Goal: Task Accomplishment & Management: Complete application form

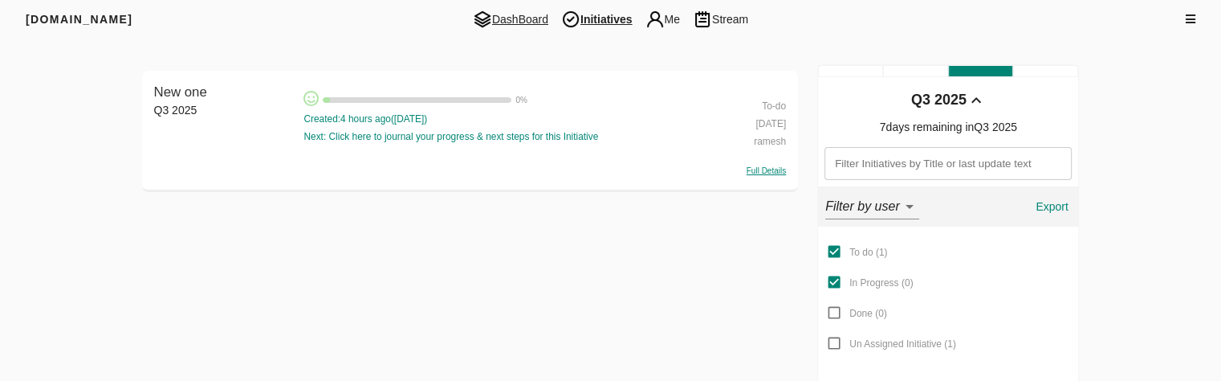
click at [515, 20] on span "DashBoard" at bounding box center [511, 19] width 88 height 19
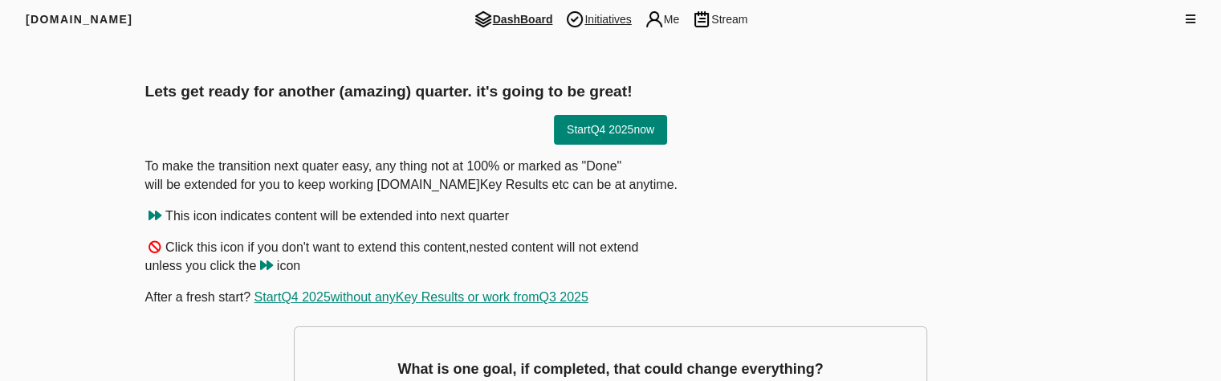
click at [613, 24] on span "Initiatives" at bounding box center [598, 19] width 79 height 19
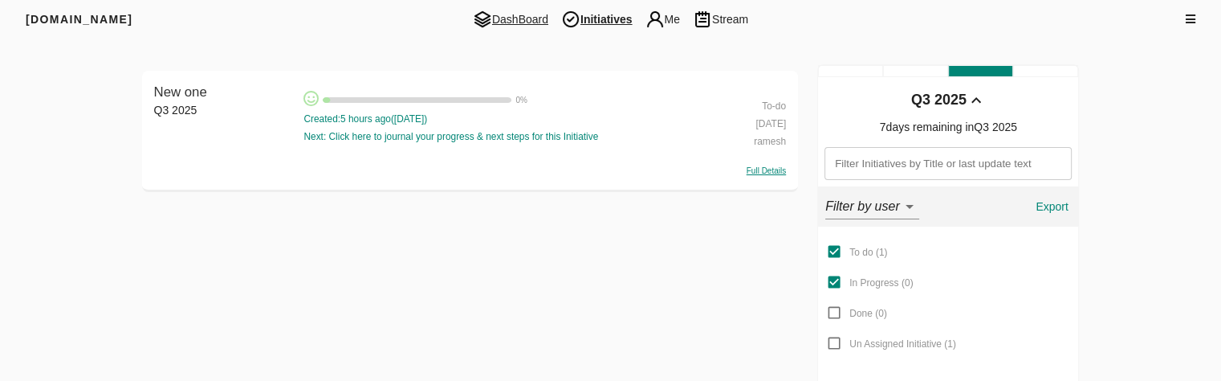
click at [517, 14] on span "DashBoard" at bounding box center [511, 19] width 88 height 19
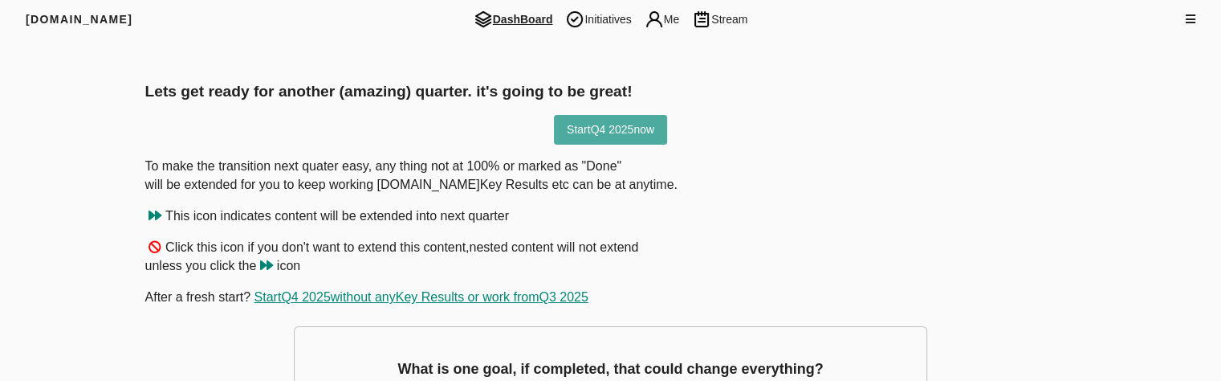
click at [604, 139] on span "Start Q4 2025 now" at bounding box center [611, 130] width 88 height 20
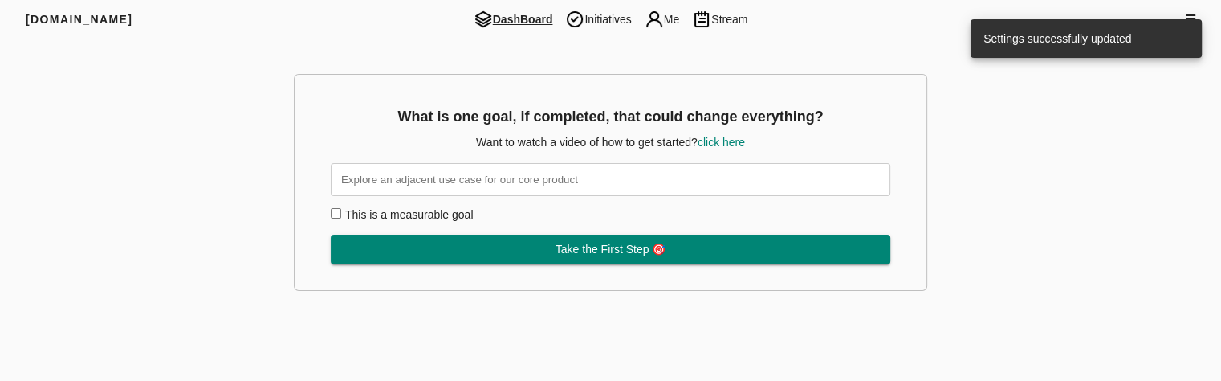
click at [543, 168] on input "text" at bounding box center [611, 179] width 560 height 33
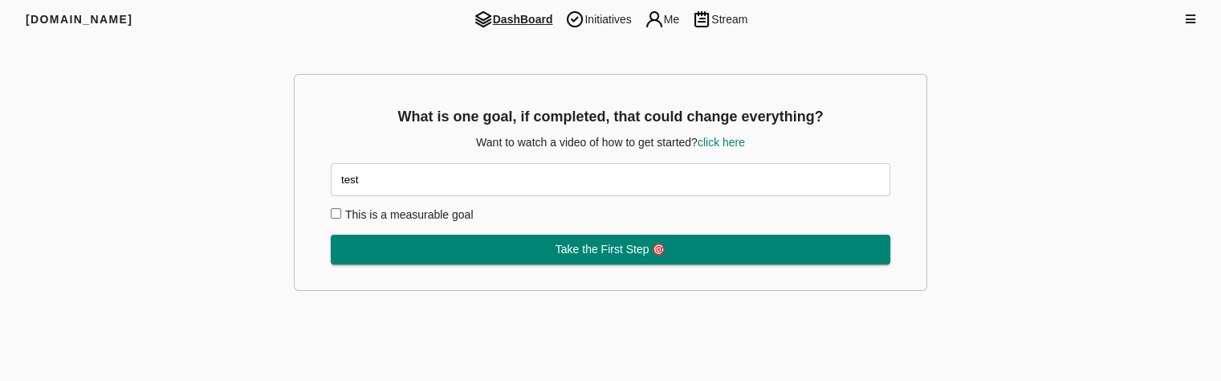
type input "test"
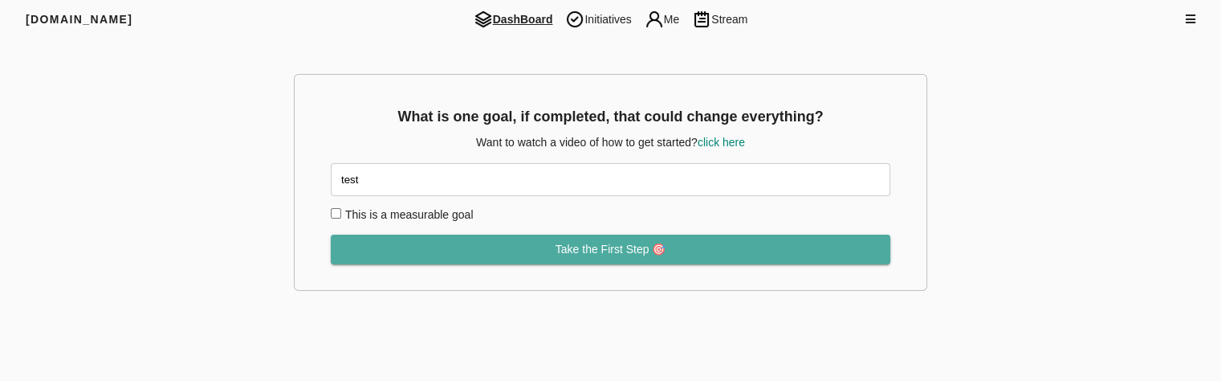
click at [505, 259] on button "Take the First Step 🎯" at bounding box center [611, 249] width 560 height 30
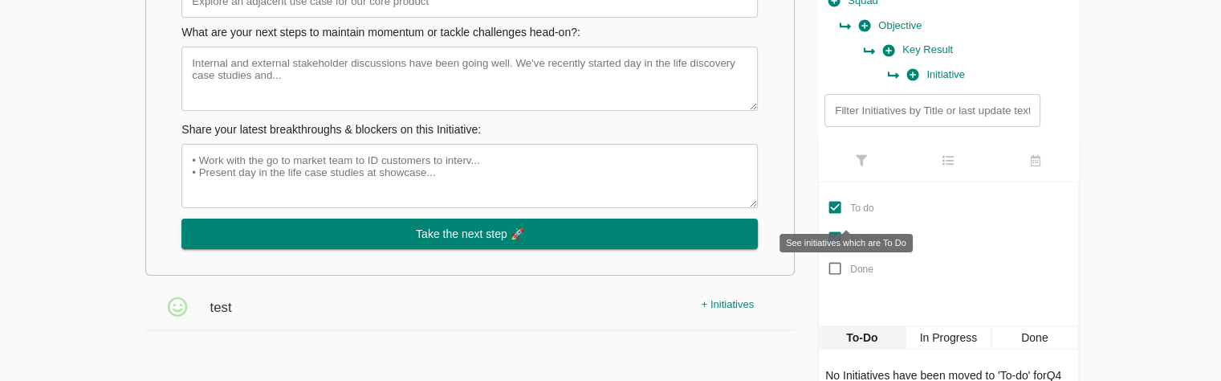
scroll to position [198, 0]
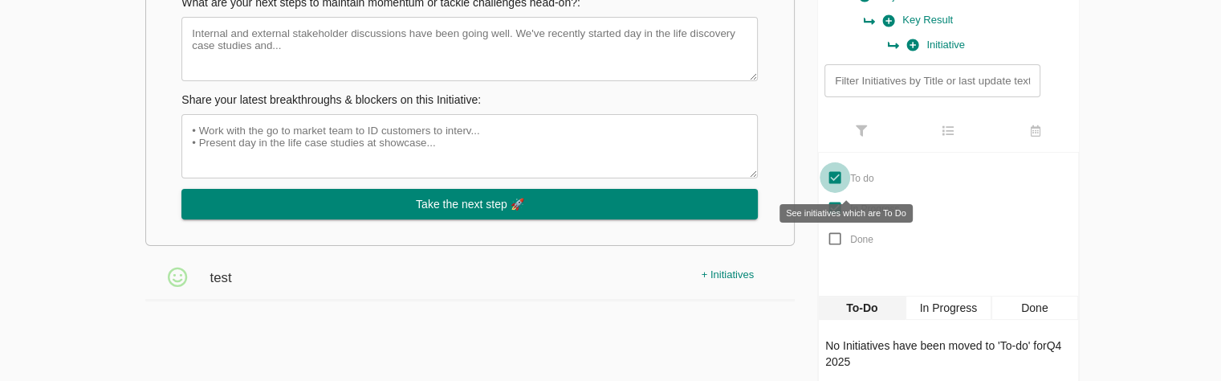
click at [834, 180] on input "To do" at bounding box center [835, 177] width 31 height 31
checkbox input "false"
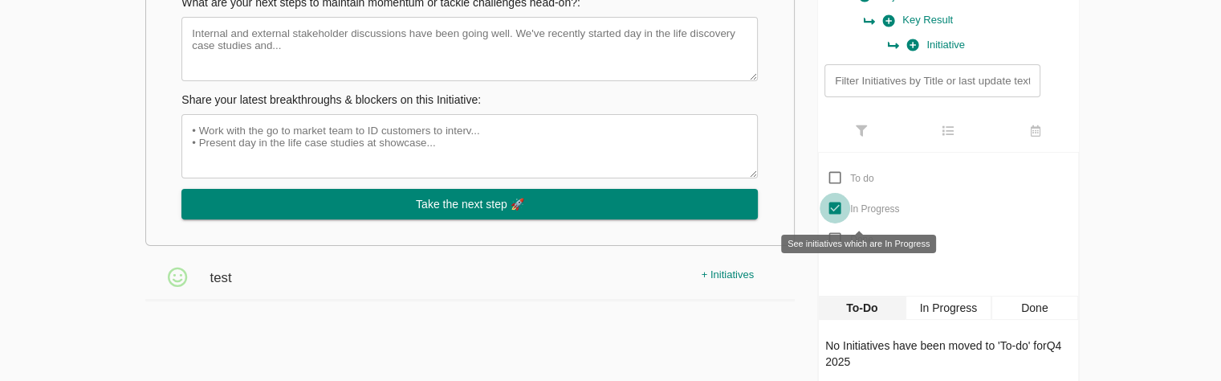
click at [833, 214] on input "In Progress" at bounding box center [835, 208] width 31 height 31
checkbox input "true"
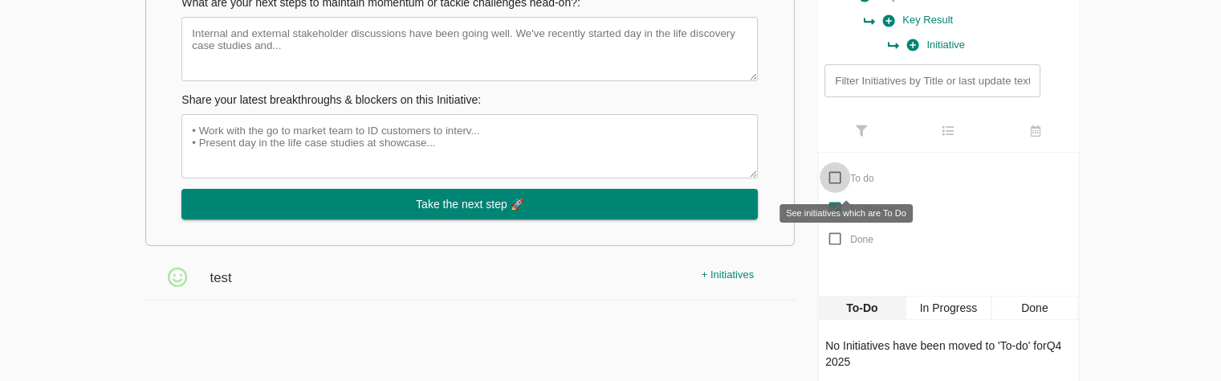
click at [835, 183] on input "To do" at bounding box center [835, 177] width 31 height 31
checkbox input "true"
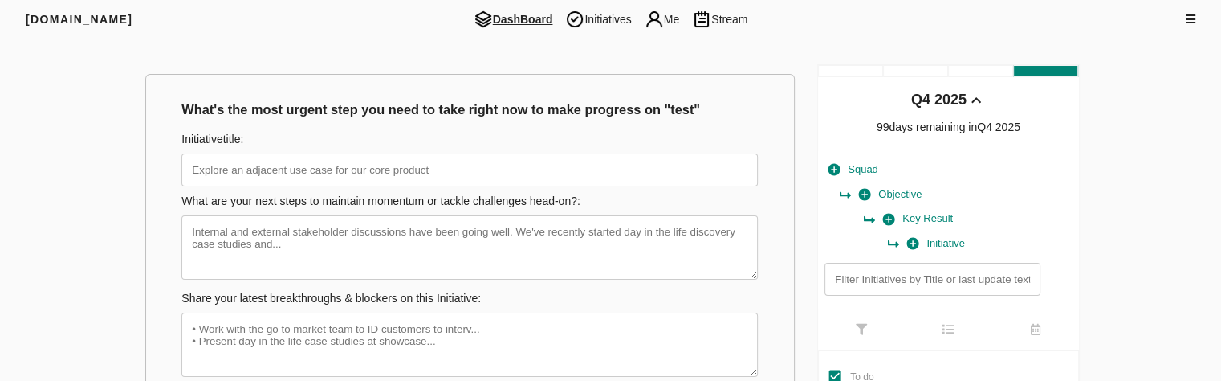
scroll to position [0, 0]
click at [459, 181] on input "text" at bounding box center [469, 169] width 577 height 33
drag, startPoint x: 310, startPoint y: 169, endPoint x: 141, endPoint y: 152, distance: 170.3
click at [141, 152] on div "Filters Q4 2025 What's the most urgent step you need to take right now to make …" at bounding box center [611, 338] width 1028 height 548
type input "test1"
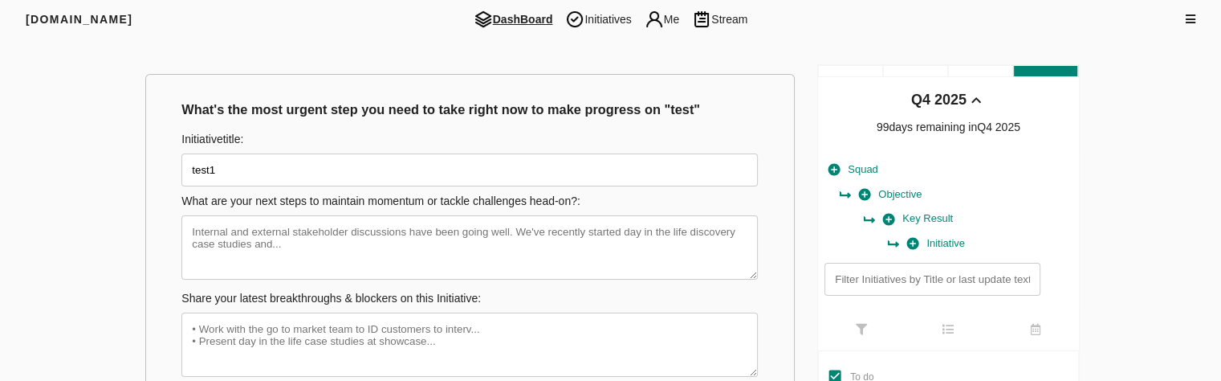
click at [299, 246] on textarea at bounding box center [469, 247] width 577 height 64
paste textarea "test1"
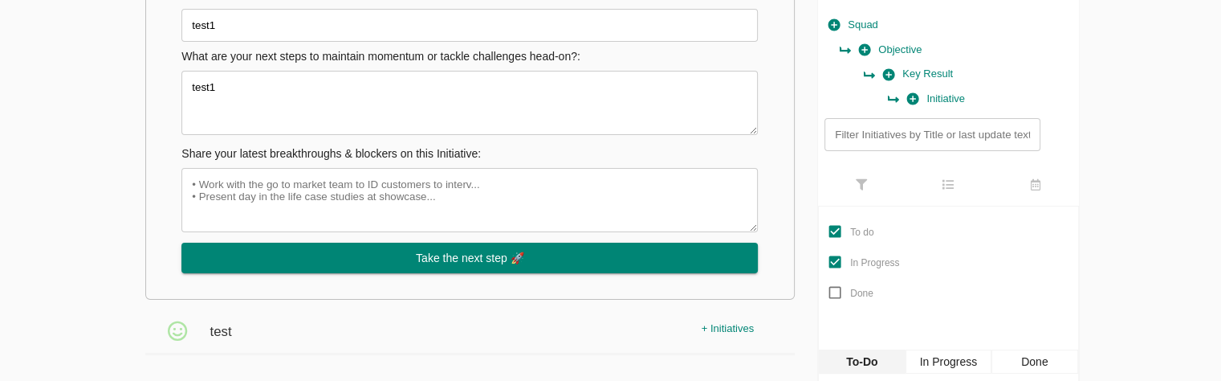
scroll to position [145, 0]
type textarea "test1"
click at [308, 203] on textarea at bounding box center [469, 200] width 577 height 64
paste textarea "test1"
type textarea "test1"
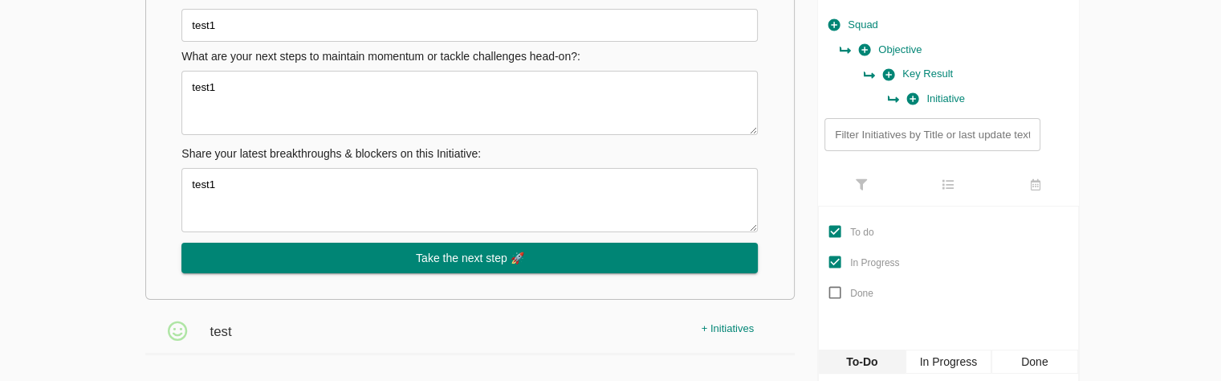
click at [392, 255] on span "Take the next step 🚀" at bounding box center [470, 258] width 566 height 20
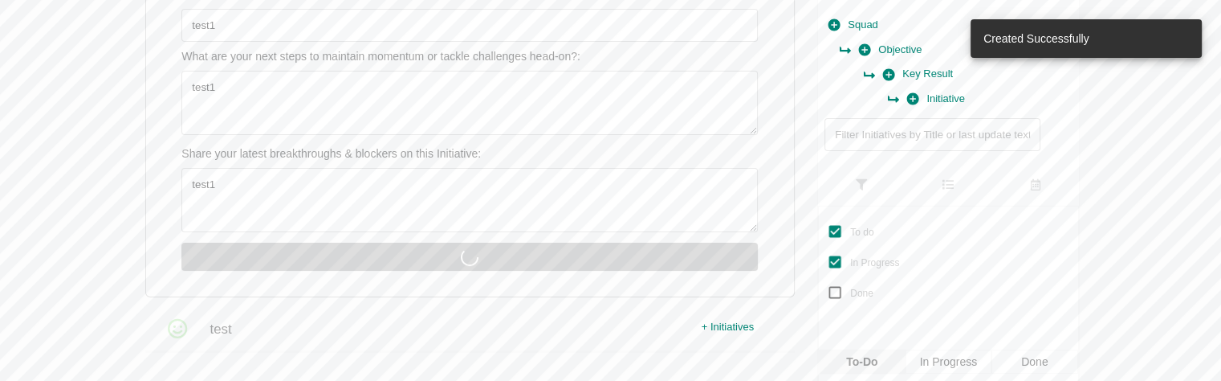
scroll to position [0, 0]
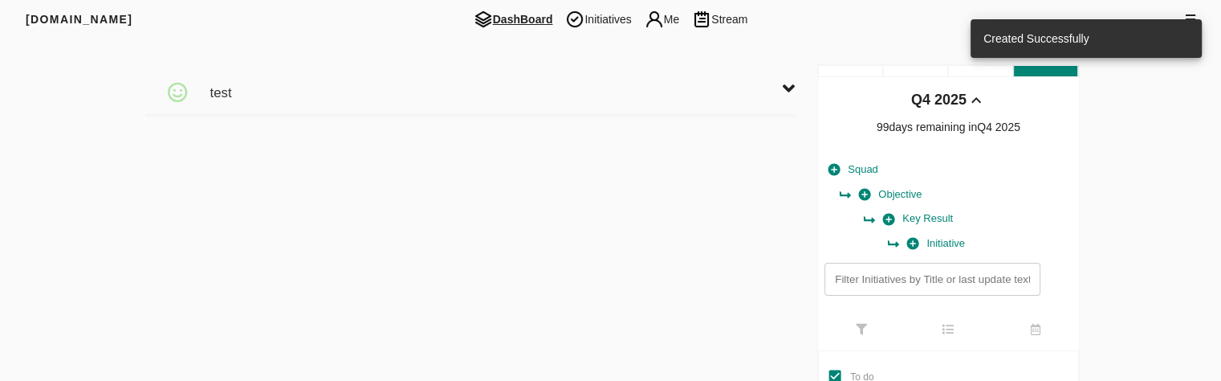
click at [784, 87] on icon at bounding box center [789, 88] width 12 height 19
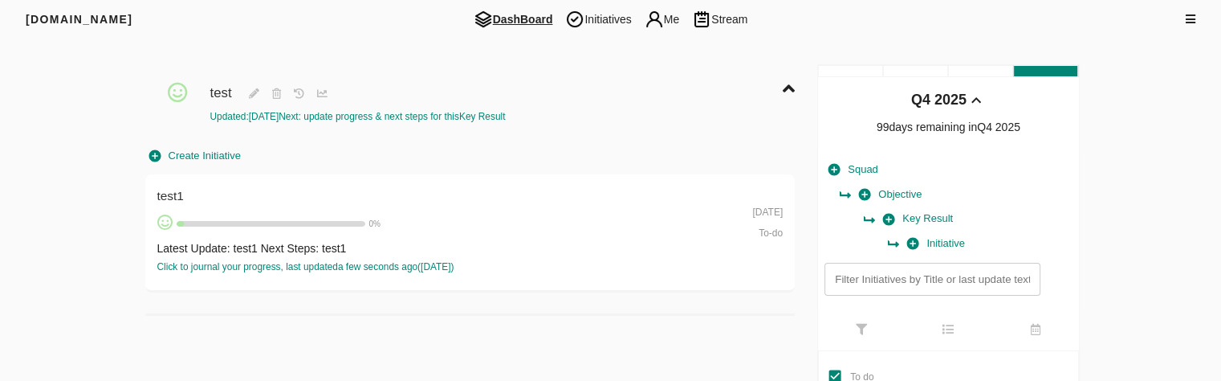
scroll to position [145, 0]
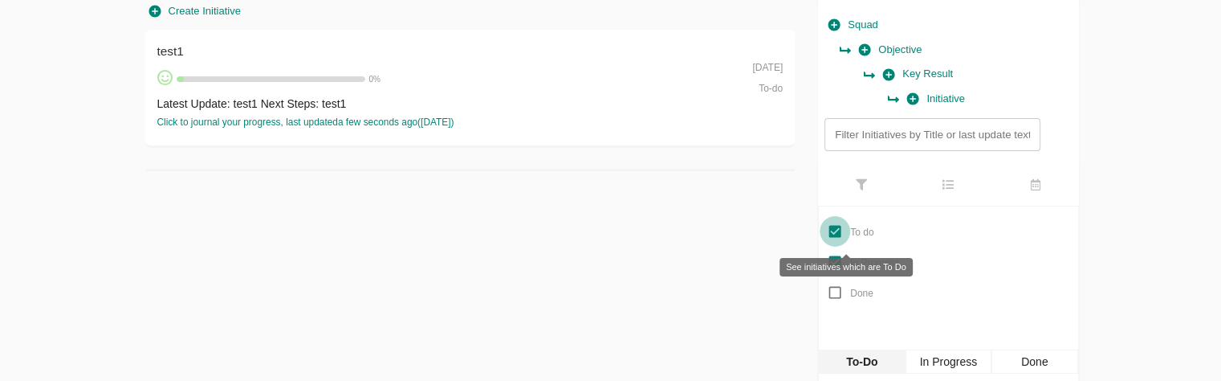
click at [835, 227] on input "To do" at bounding box center [835, 231] width 31 height 31
checkbox input "false"
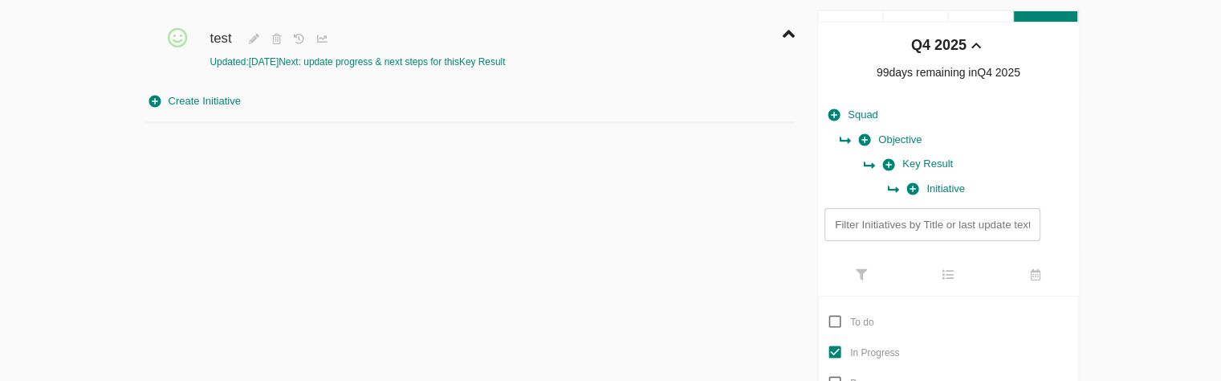
scroll to position [58, 0]
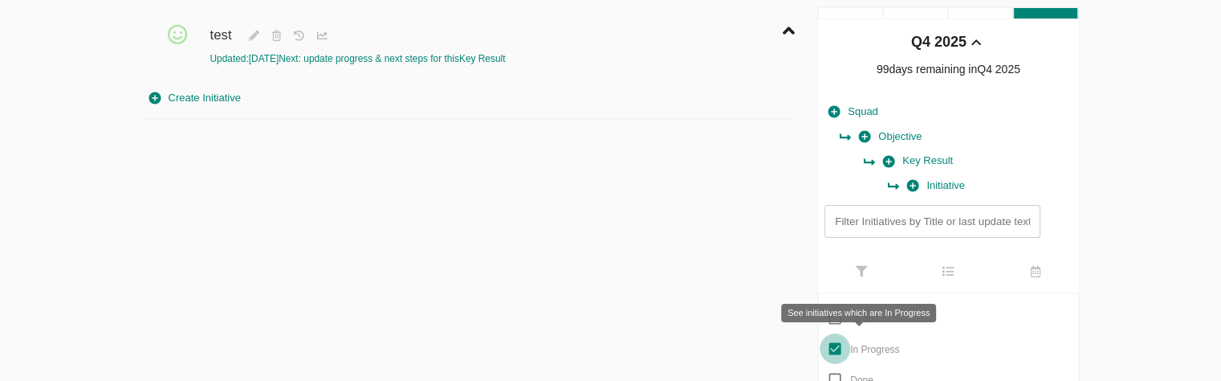
click at [832, 348] on input "In Progress" at bounding box center [835, 348] width 31 height 31
checkbox input "false"
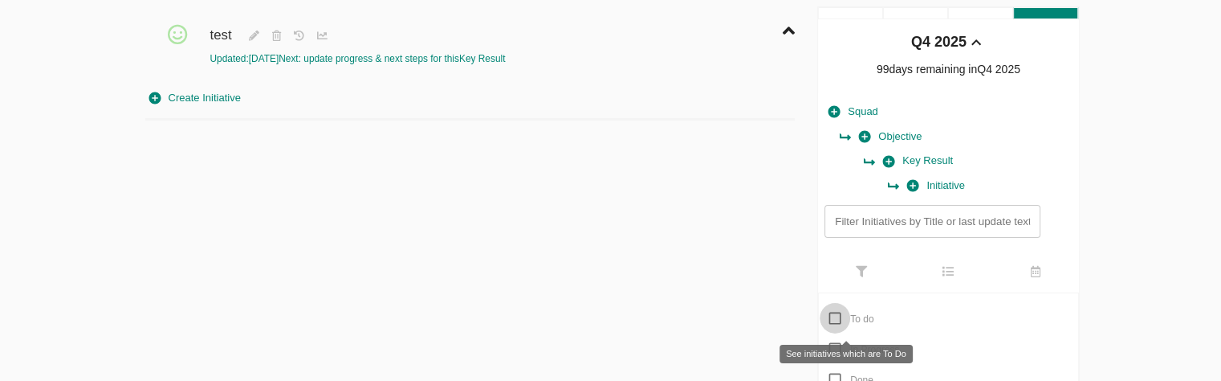
click at [835, 311] on input "To do" at bounding box center [835, 318] width 31 height 31
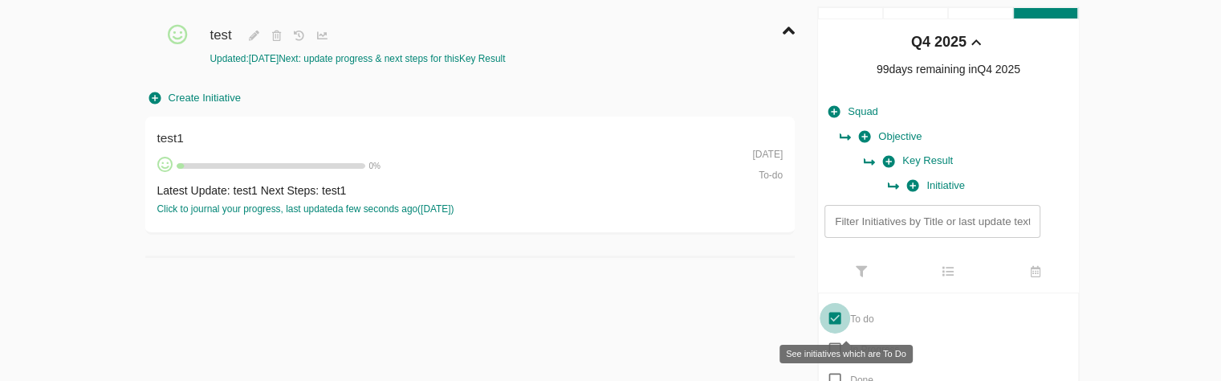
click at [833, 316] on input "To do" at bounding box center [835, 318] width 31 height 31
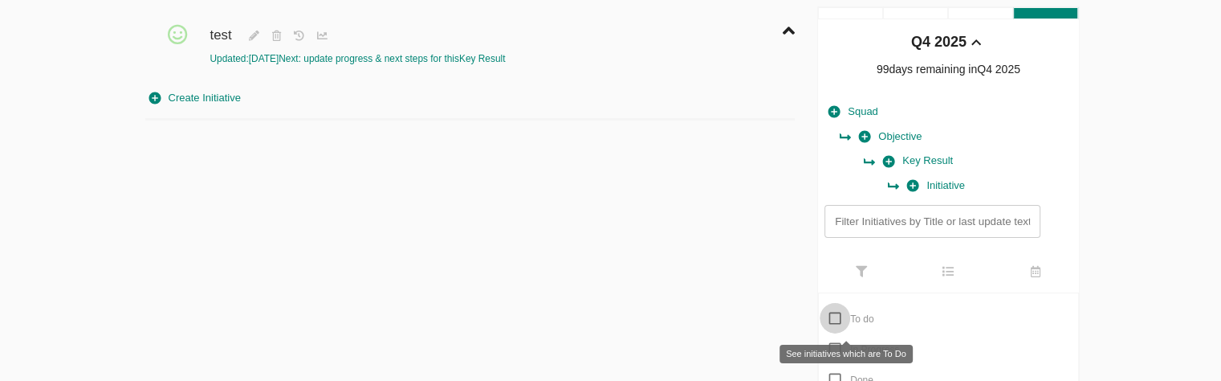
click at [833, 316] on input "To do" at bounding box center [835, 318] width 31 height 31
checkbox input "true"
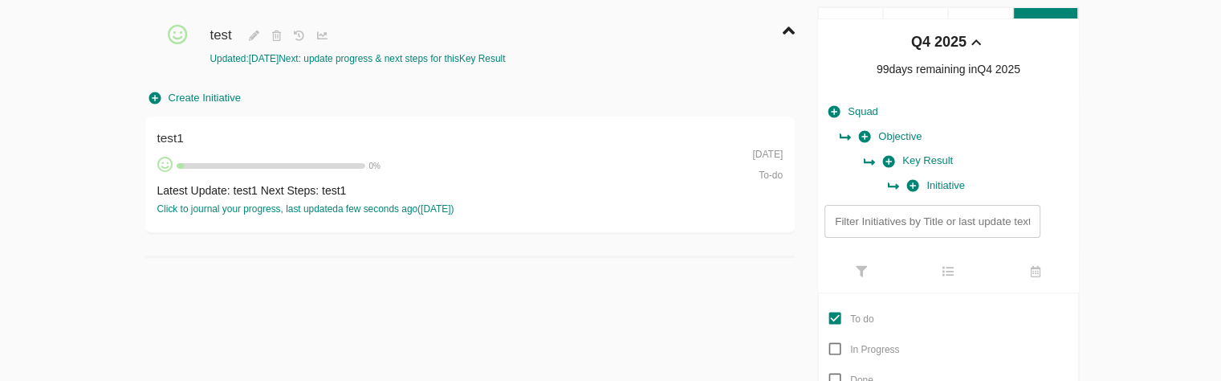
scroll to position [0, 0]
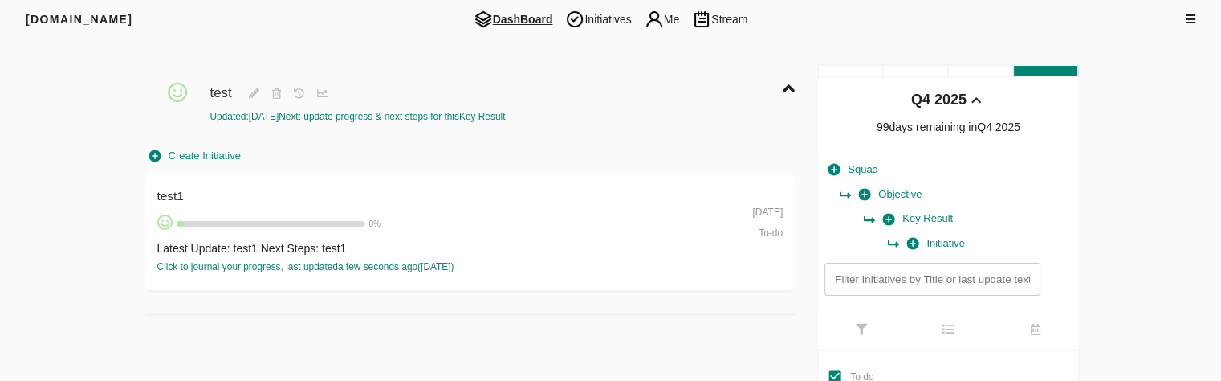
click at [774, 232] on span "To-do" at bounding box center [771, 232] width 24 height 11
click at [591, 27] on span "Initiatives" at bounding box center [598, 19] width 79 height 19
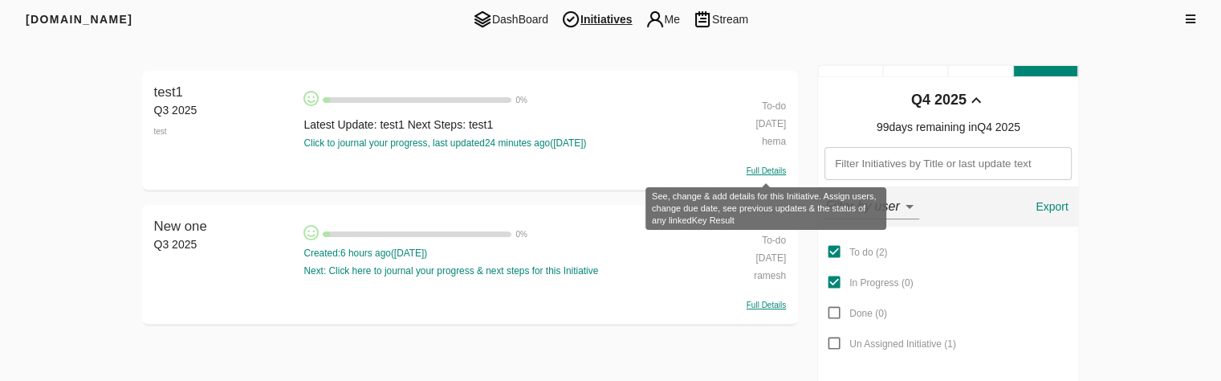
click at [757, 167] on span "Full Details" at bounding box center [766, 170] width 39 height 9
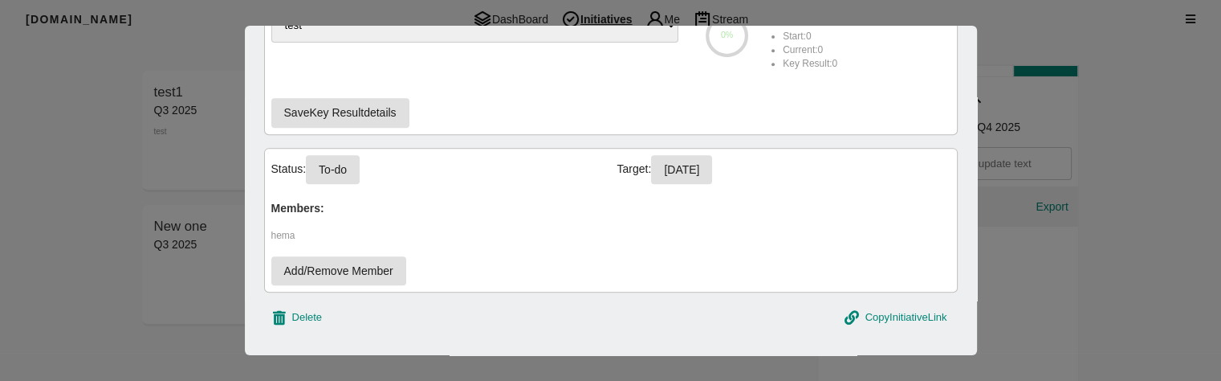
scroll to position [765, 0]
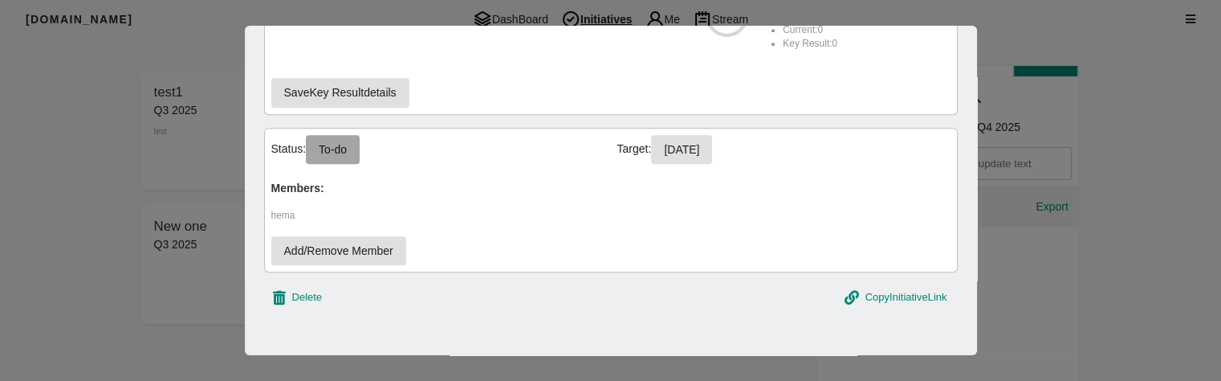
click at [338, 152] on span "To-do" at bounding box center [333, 150] width 28 height 20
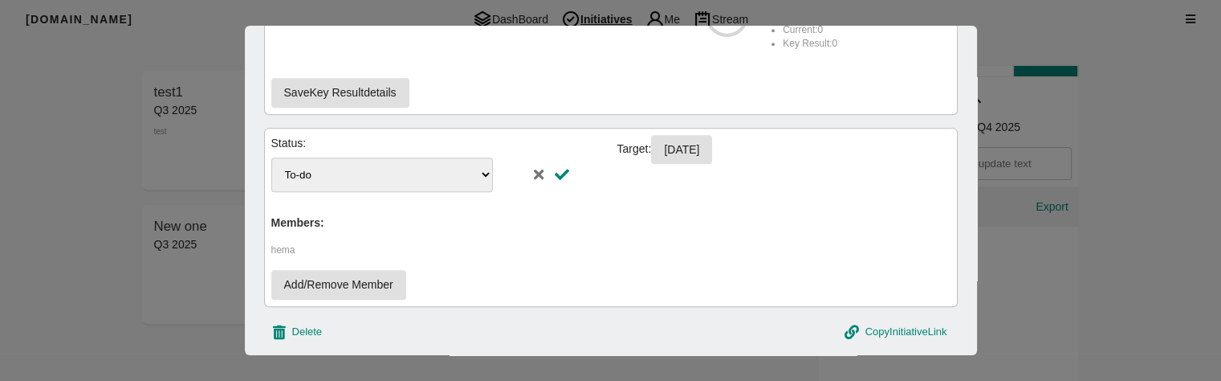
click at [427, 179] on select "To-do In Progress Done" at bounding box center [382, 174] width 222 height 35
select select "inprogress"
click at [271, 157] on select "To-do In Progress Done" at bounding box center [382, 174] width 222 height 35
click at [562, 167] on icon "button" at bounding box center [562, 174] width 14 height 14
